Goal: Find specific page/section: Find specific page/section

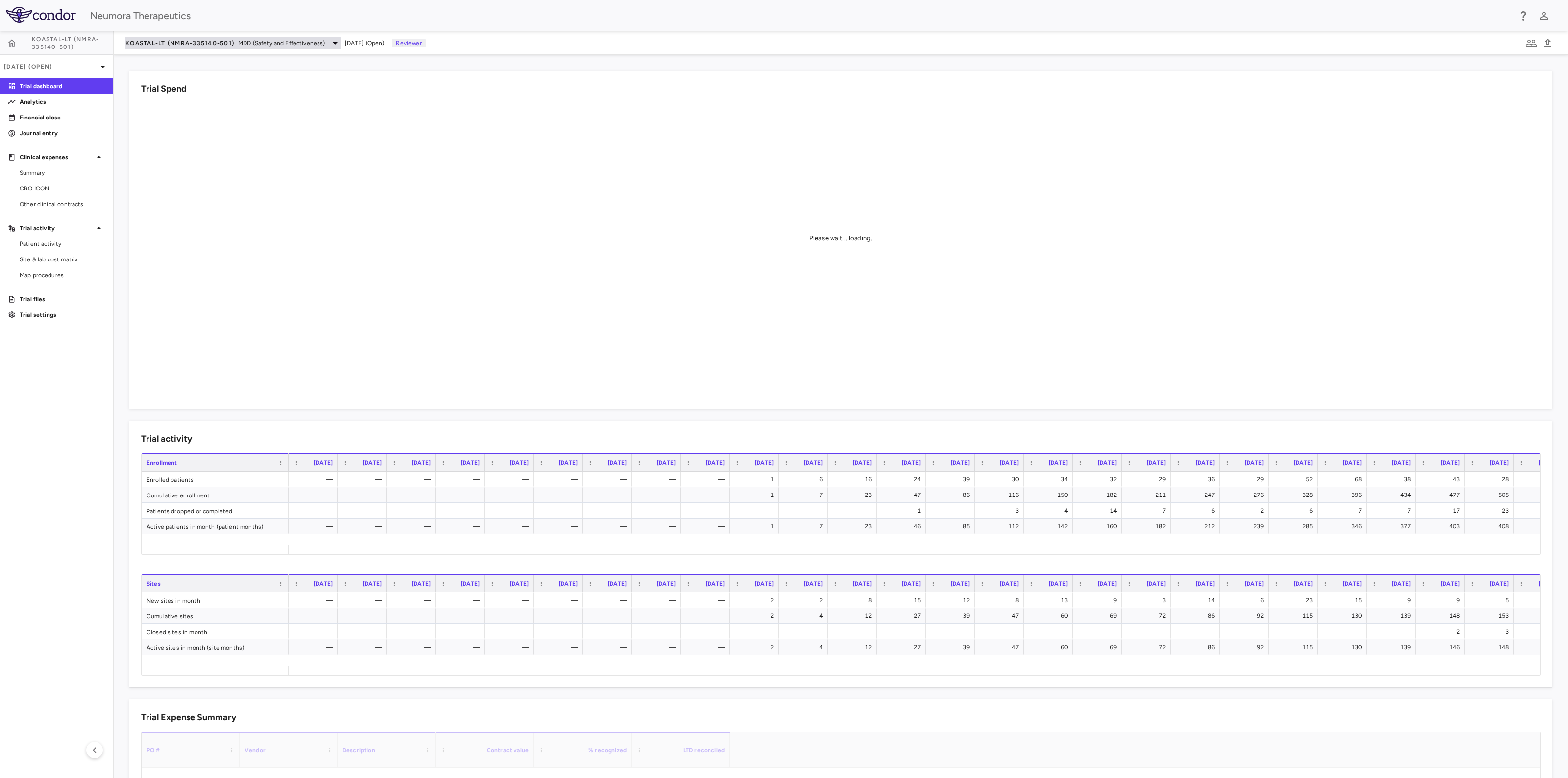
click at [285, 41] on span "MDD (Safety and Effectiveness)" at bounding box center [281, 43] width 88 height 9
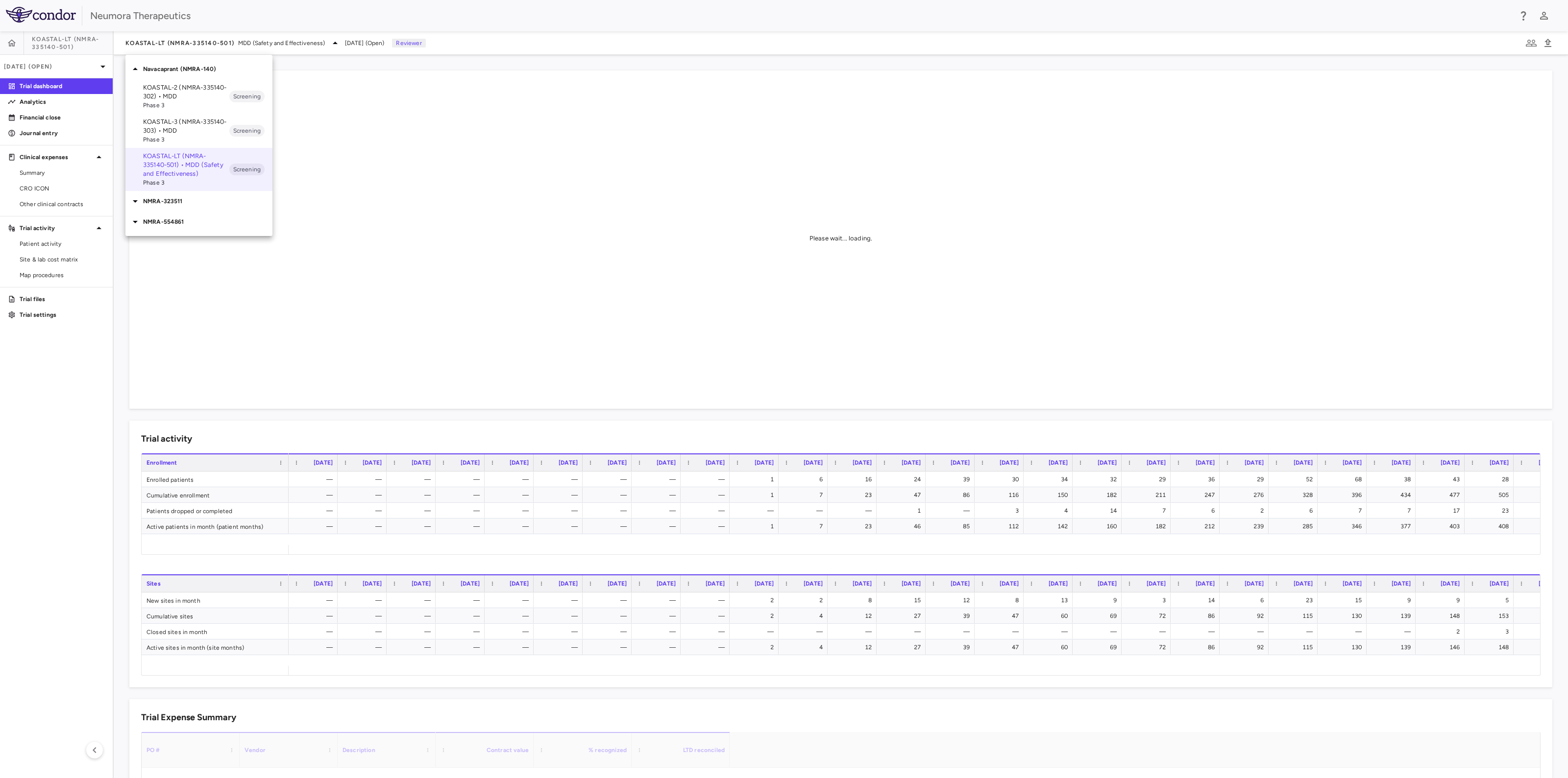
click at [179, 224] on p "NMRA-554861" at bounding box center [207, 222] width 129 height 9
click at [161, 256] on span "Phase 1" at bounding box center [186, 258] width 87 height 9
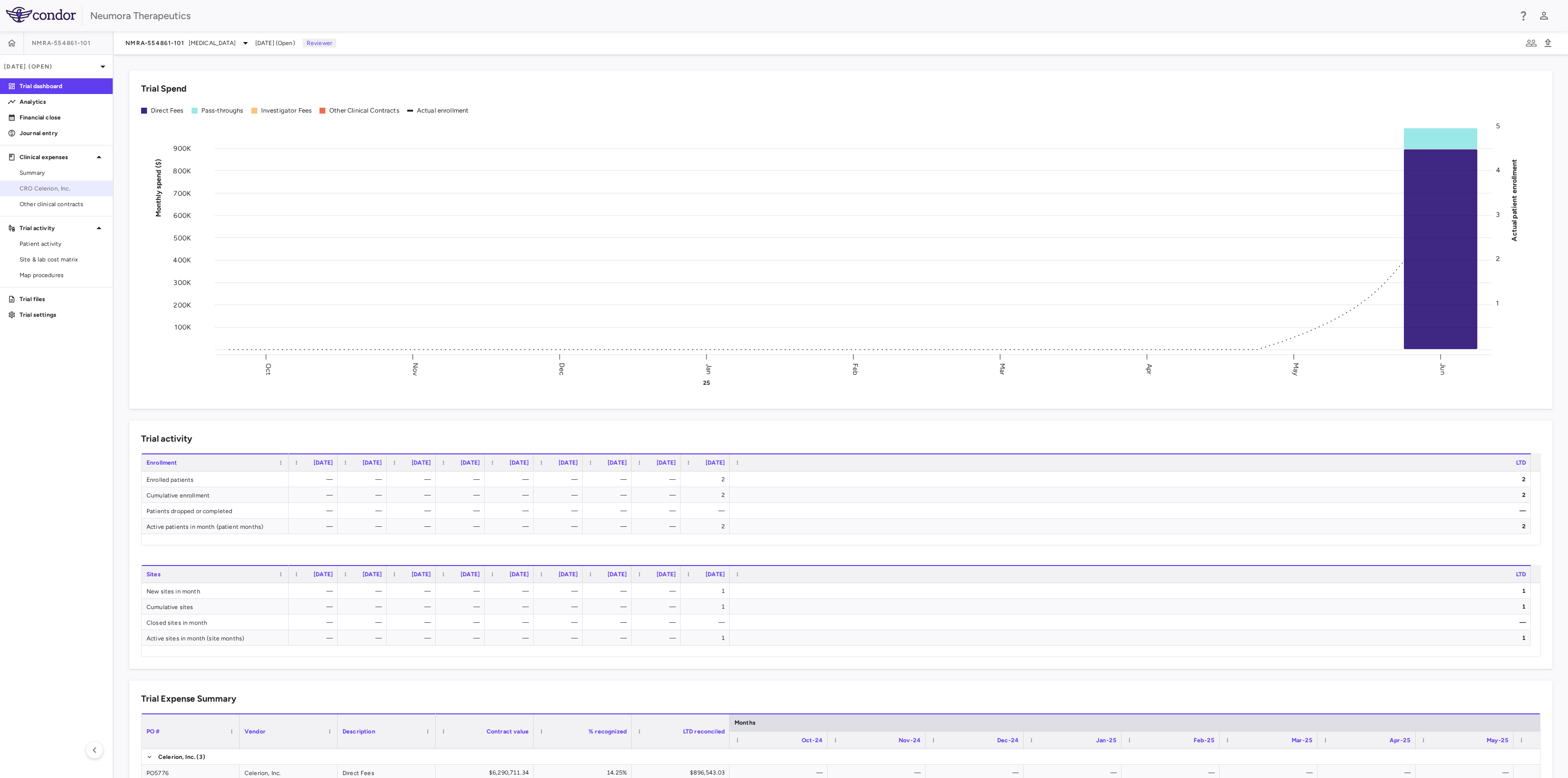
click at [38, 186] on span "CRO Celerion, Inc." at bounding box center [62, 189] width 86 height 9
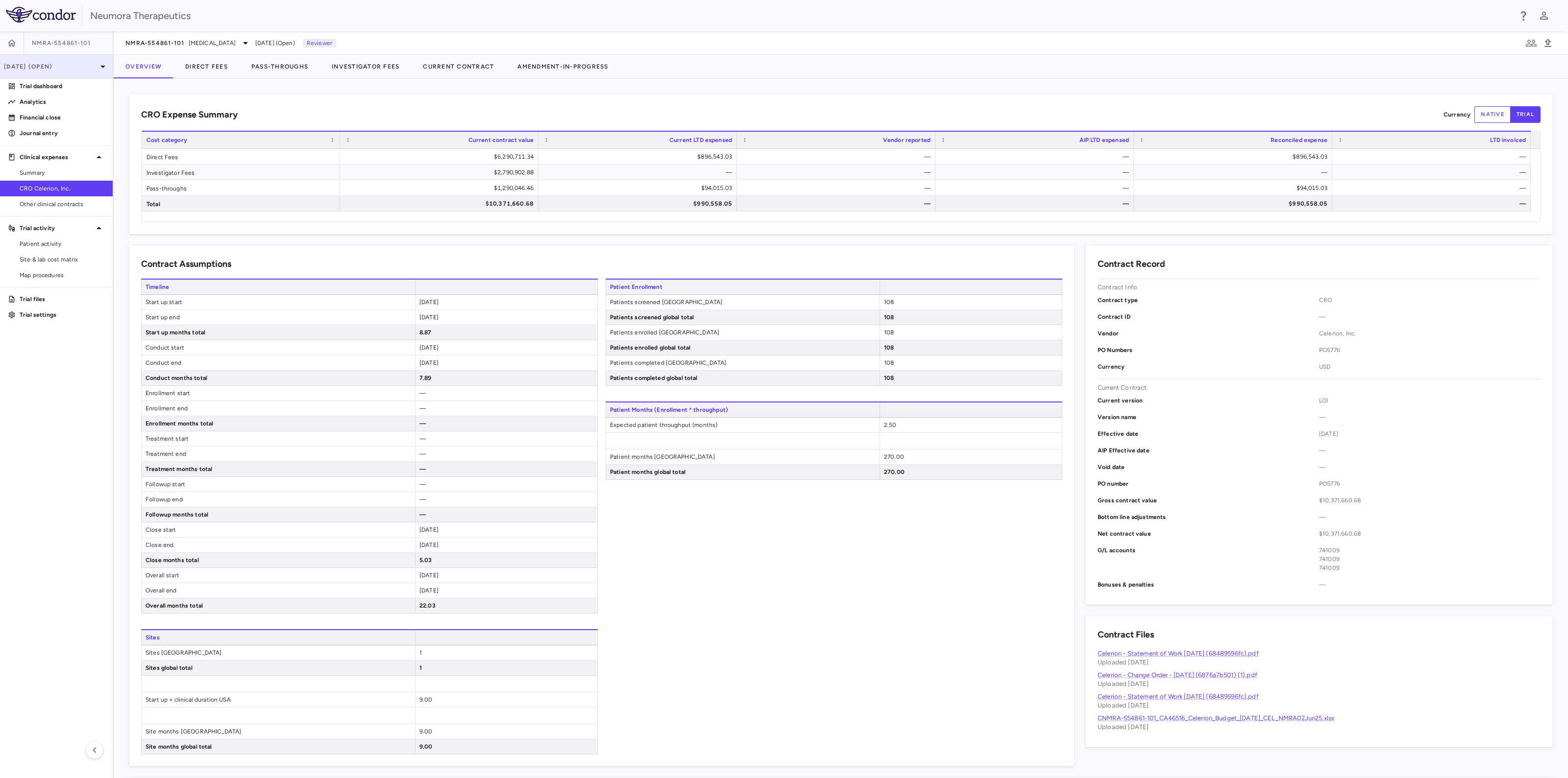
click at [102, 65] on icon at bounding box center [102, 66] width 5 height 3
